Goal: Task Accomplishment & Management: Use online tool/utility

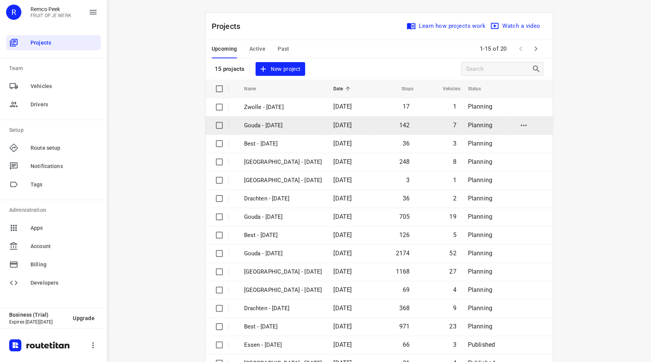
click at [267, 127] on p "Gouda - [DATE]" at bounding box center [283, 125] width 78 height 9
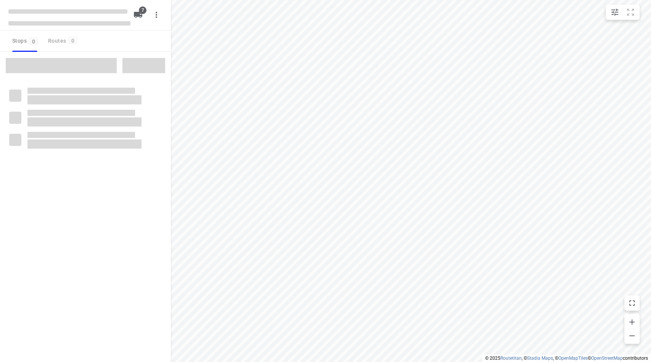
checkbox input "true"
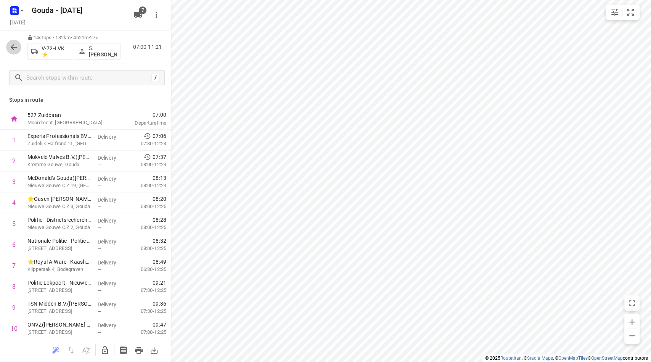
click at [13, 47] on icon "button" at bounding box center [13, 47] width 9 height 9
click at [11, 43] on icon "button" at bounding box center [13, 47] width 9 height 9
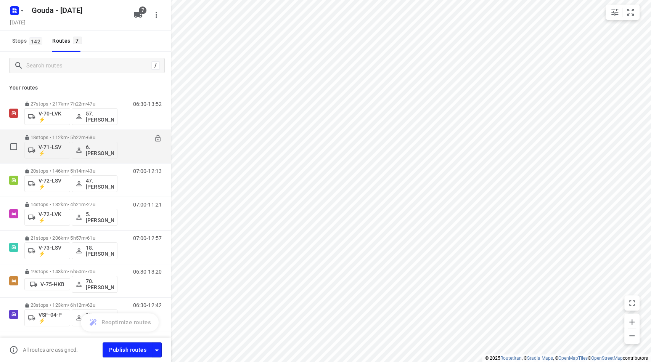
scroll to position [24, 0]
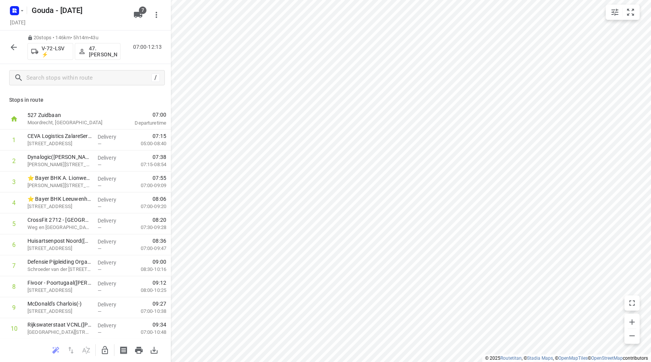
click at [11, 45] on icon "button" at bounding box center [13, 47] width 9 height 9
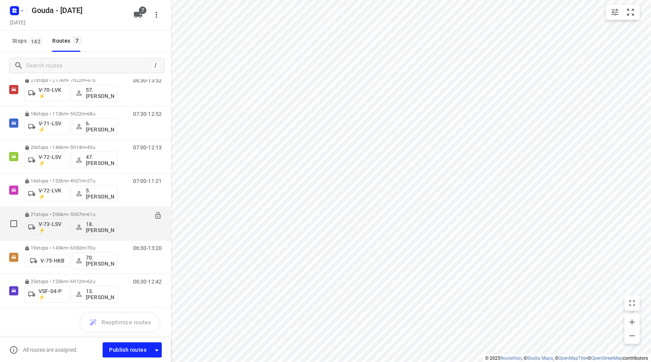
click at [130, 211] on div "21 stops • 206km • 5h57m • 61u V-73-LSV ⚡ 18.[PERSON_NAME] 07:00-12:57" at bounding box center [97, 224] width 147 height 32
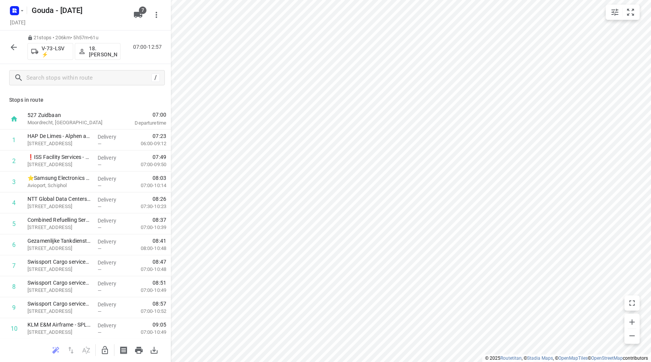
click at [10, 47] on icon "button" at bounding box center [13, 47] width 9 height 9
